Goal: Transaction & Acquisition: Purchase product/service

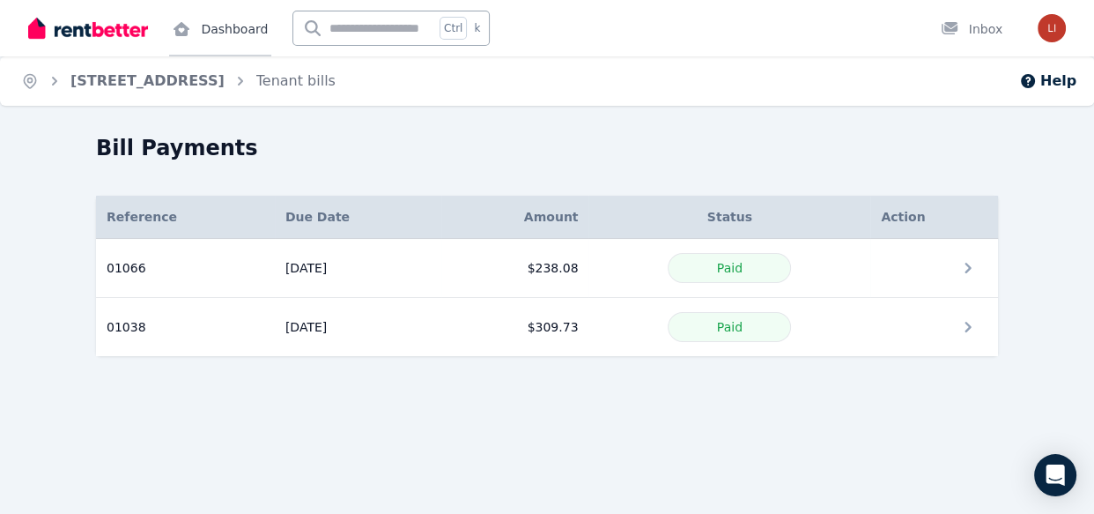
click at [223, 35] on link "Dashboard" at bounding box center [220, 28] width 102 height 56
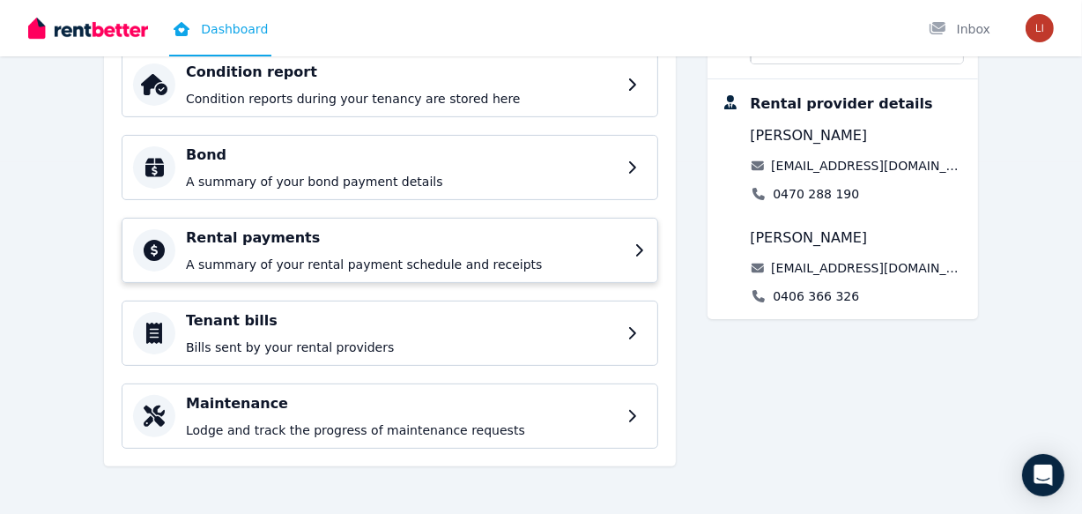
scroll to position [352, 0]
click at [313, 249] on div "Rental payments A summary of your rental payment schedule and receipts" at bounding box center [405, 249] width 438 height 46
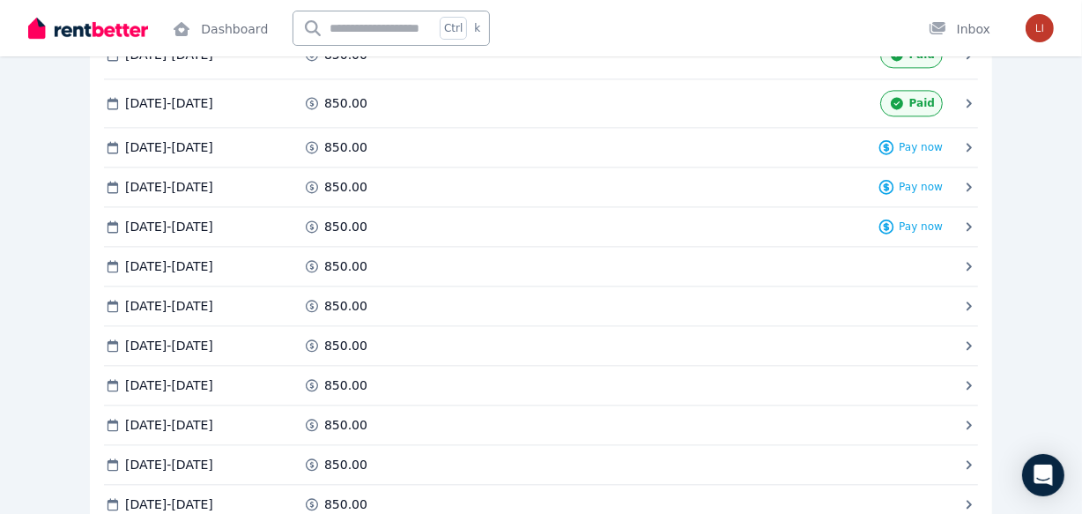
scroll to position [3434, 0]
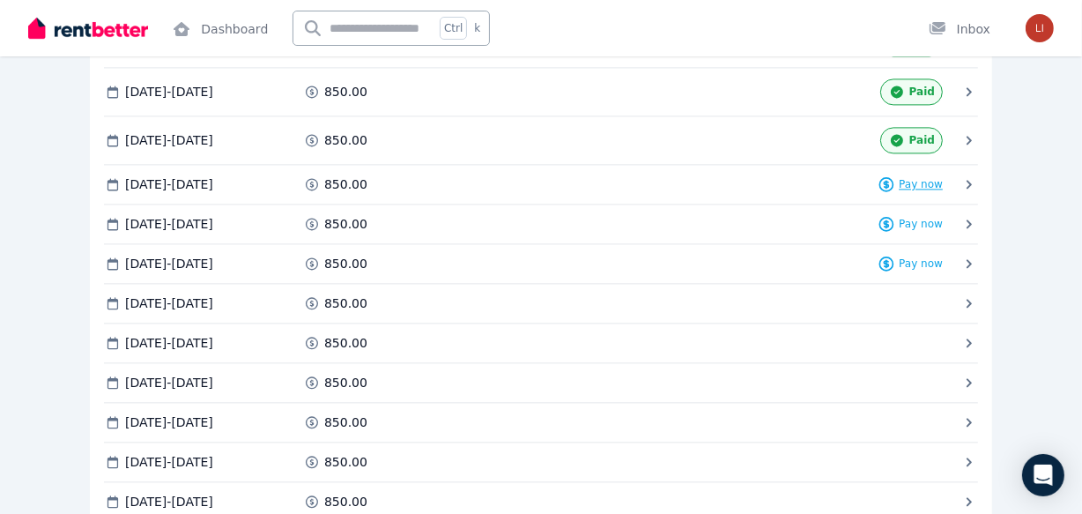
click at [901, 175] on div "Pay now" at bounding box center [909, 184] width 65 height 18
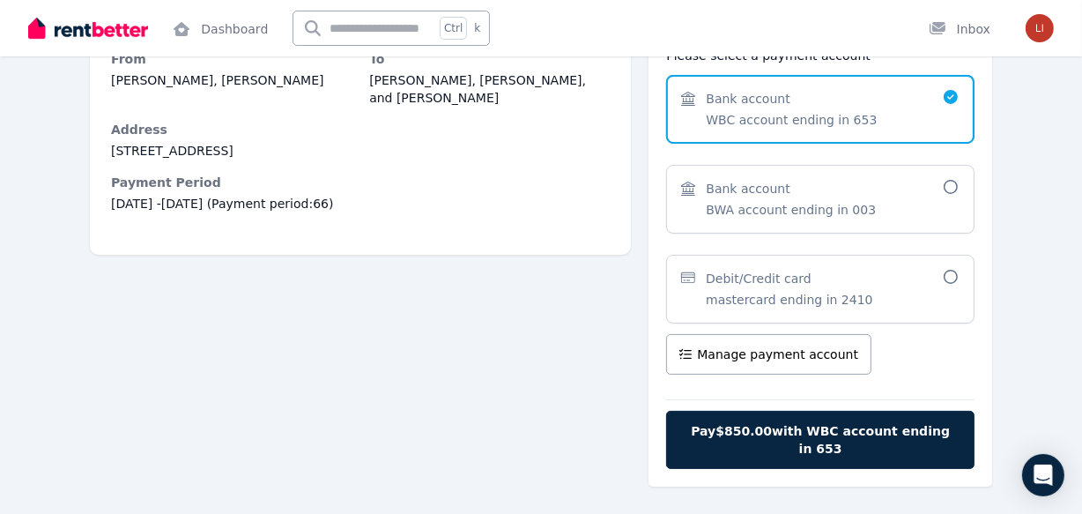
scroll to position [220, 0]
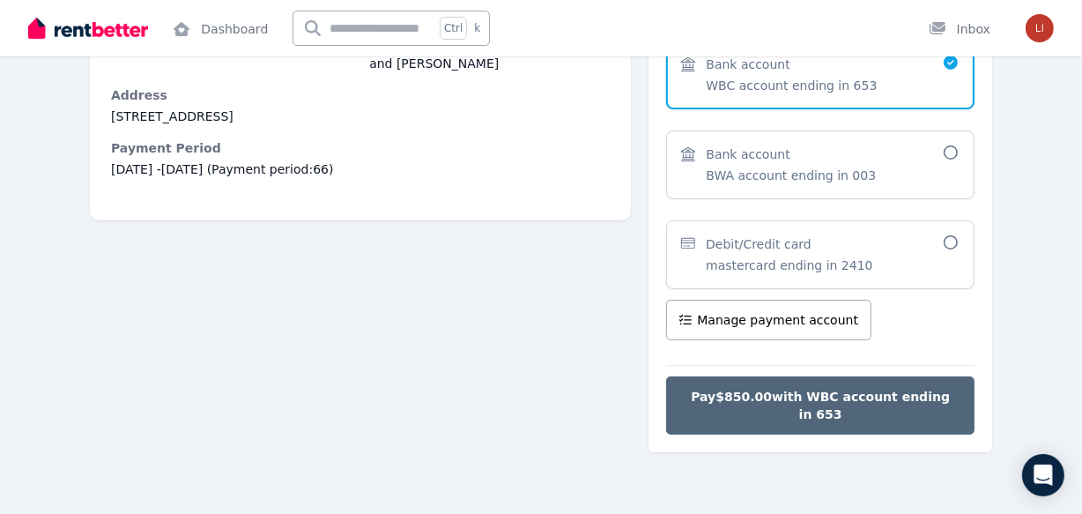
click at [857, 397] on span "Pay $850.00 with WBC account ending in 653" at bounding box center [820, 405] width 271 height 35
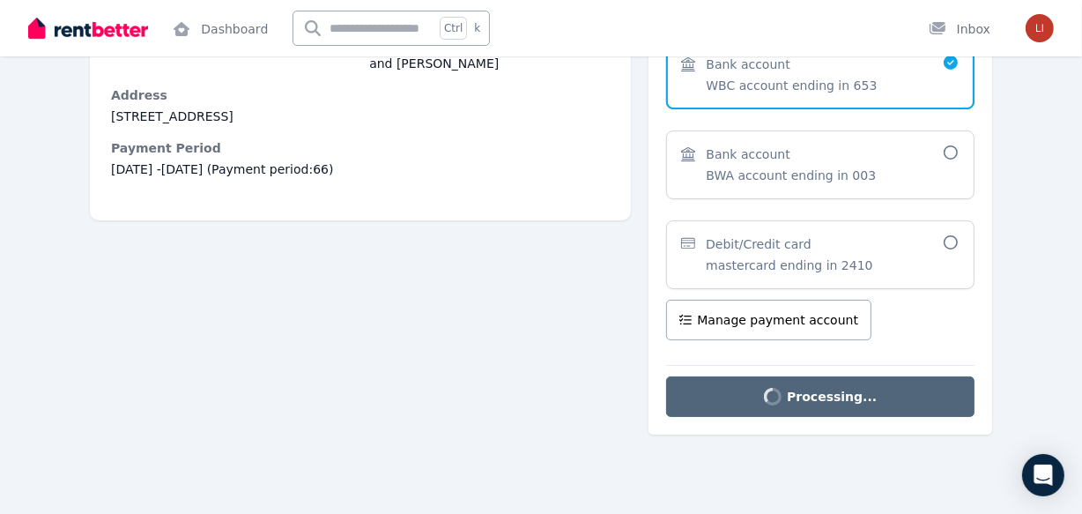
scroll to position [0, 0]
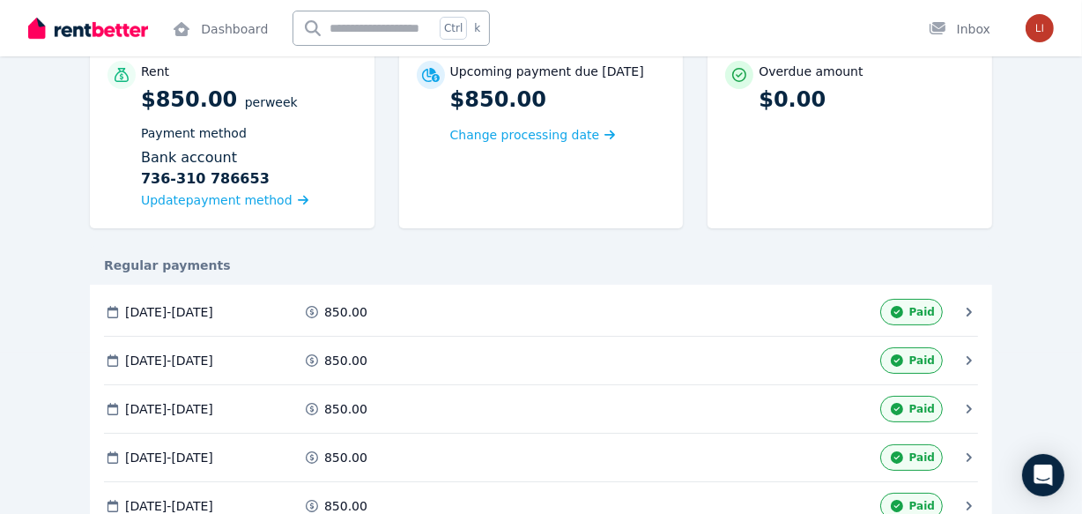
scroll to position [159, 0]
